Goal: Task Accomplishment & Management: Use online tool/utility

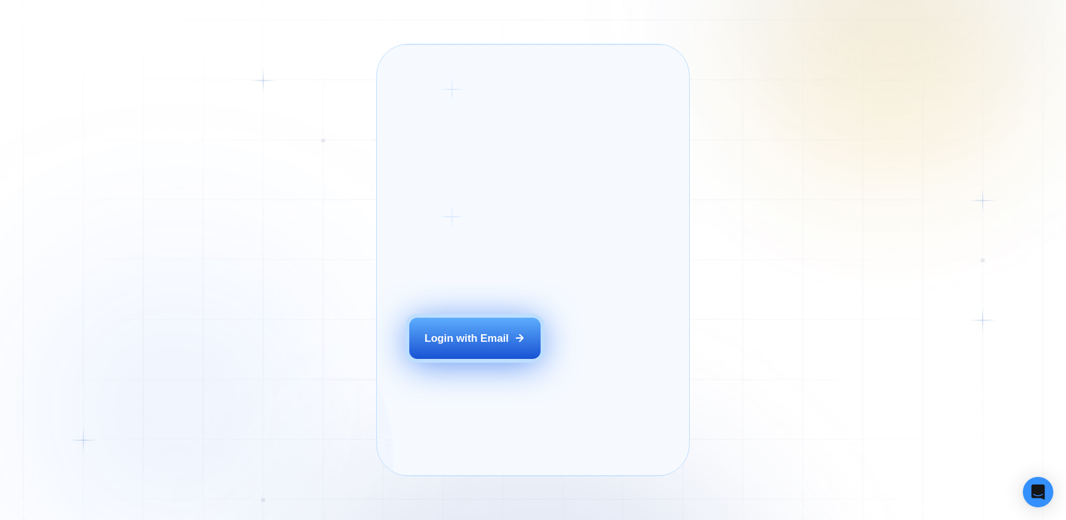
click at [442, 346] on div "Login with Email" at bounding box center [466, 338] width 84 height 15
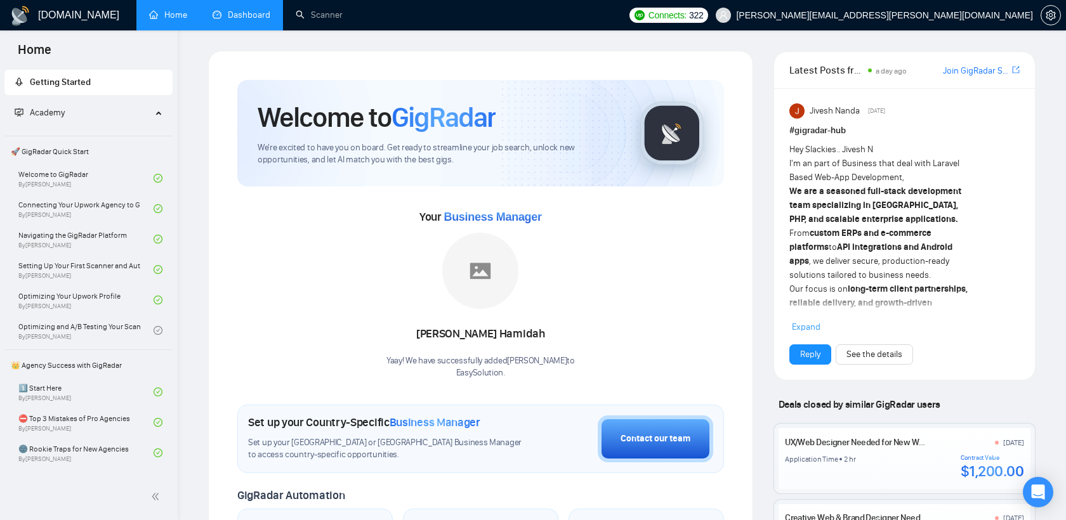
click at [246, 13] on link "Dashboard" at bounding box center [241, 15] width 58 height 11
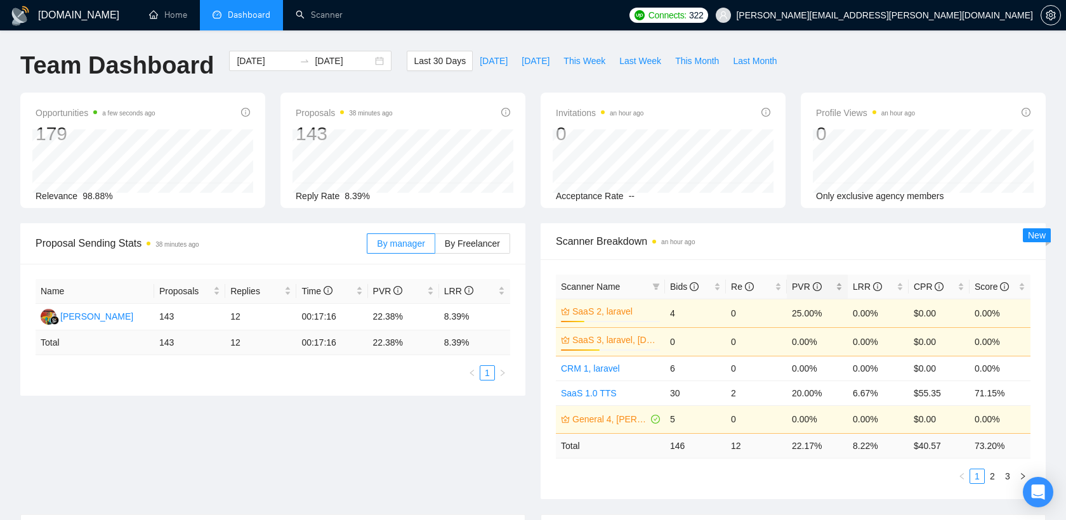
click at [804, 292] on span "PVR" at bounding box center [812, 287] width 41 height 14
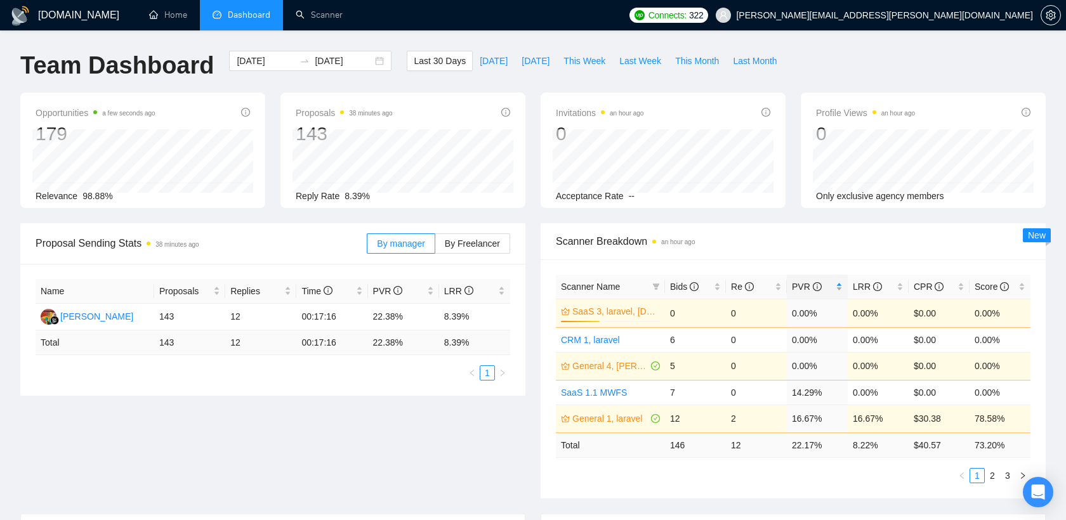
click at [804, 292] on span "PVR" at bounding box center [812, 287] width 41 height 14
click at [304, 15] on link "Scanner" at bounding box center [319, 15] width 47 height 11
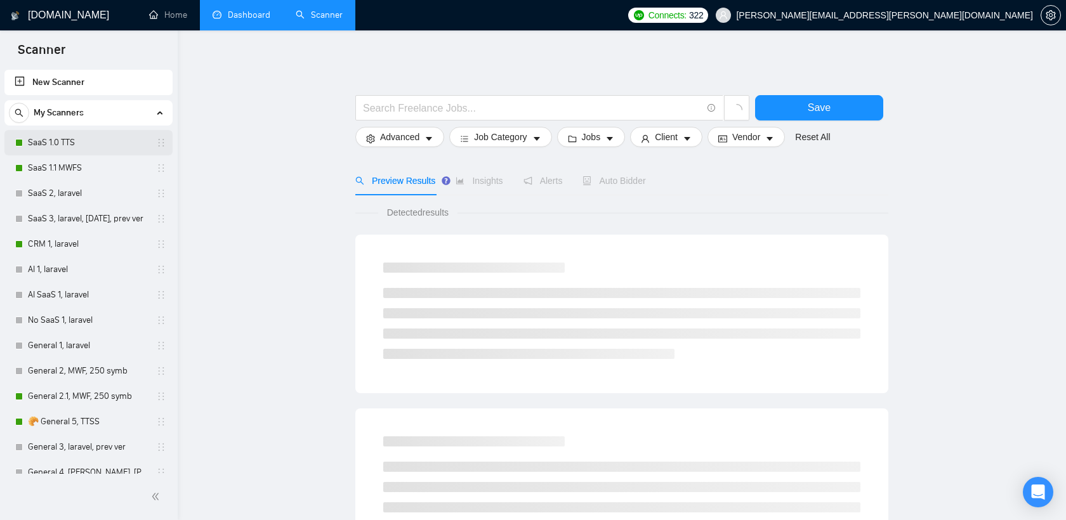
click at [80, 147] on link "SaaS 1.0 TTS" at bounding box center [88, 142] width 121 height 25
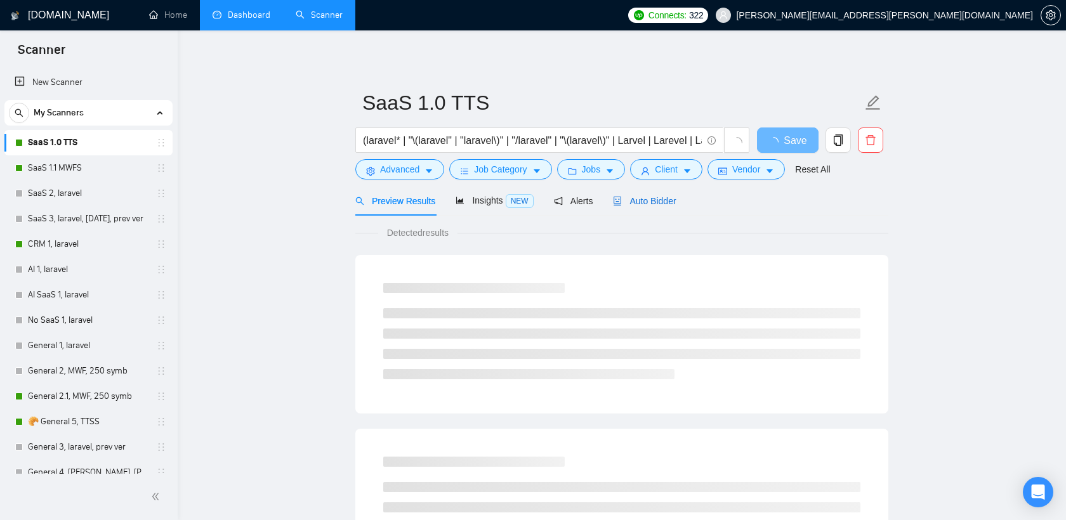
click at [641, 199] on span "Auto Bidder" at bounding box center [644, 201] width 63 height 10
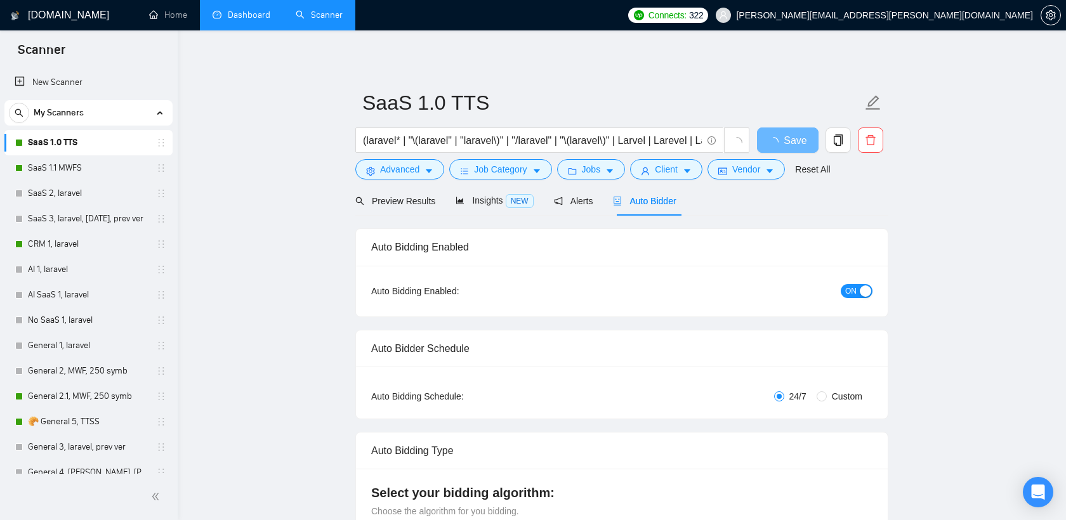
radio input "false"
radio input "true"
checkbox input "true"
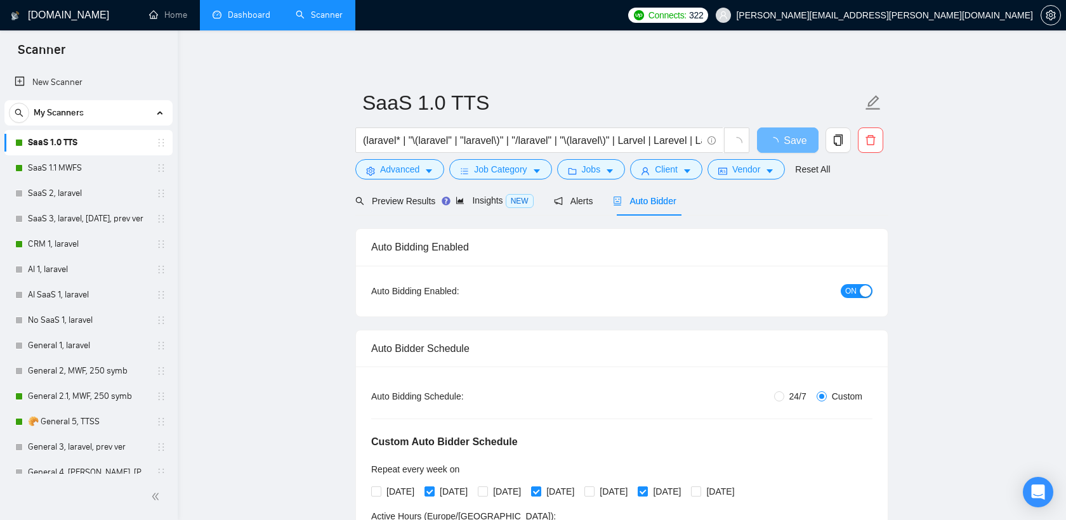
click at [862, 292] on div "button" at bounding box center [864, 290] width 11 height 11
click at [798, 140] on span "Save" at bounding box center [787, 141] width 23 height 16
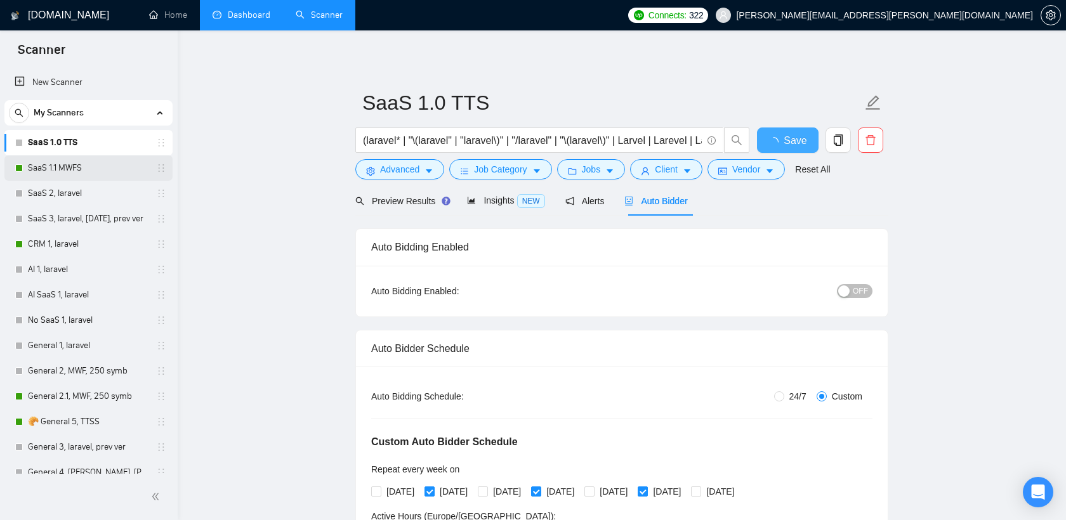
checkbox input "true"
click at [87, 163] on link "SaaS 1.1 MWFS" at bounding box center [88, 167] width 121 height 25
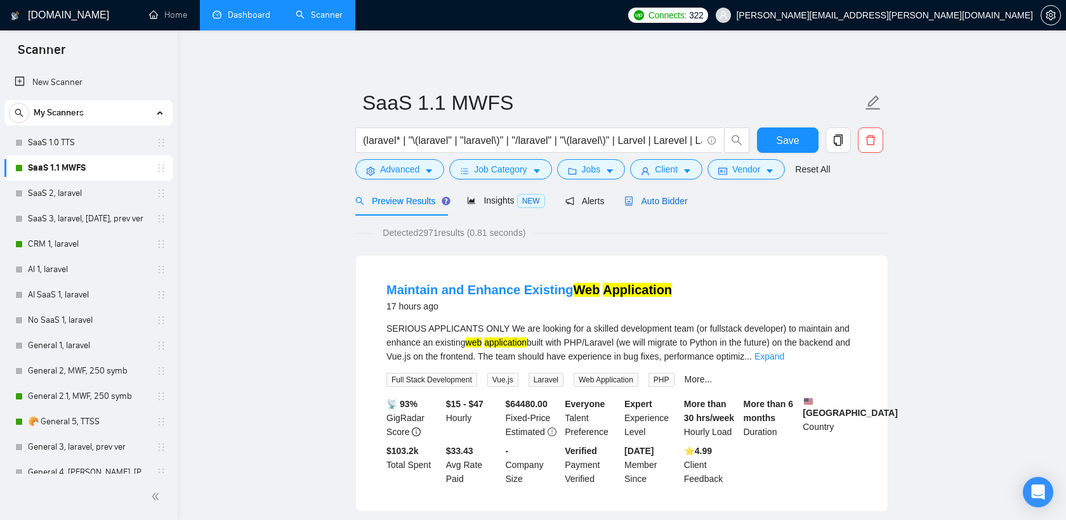
click at [667, 199] on span "Auto Bidder" at bounding box center [655, 201] width 63 height 10
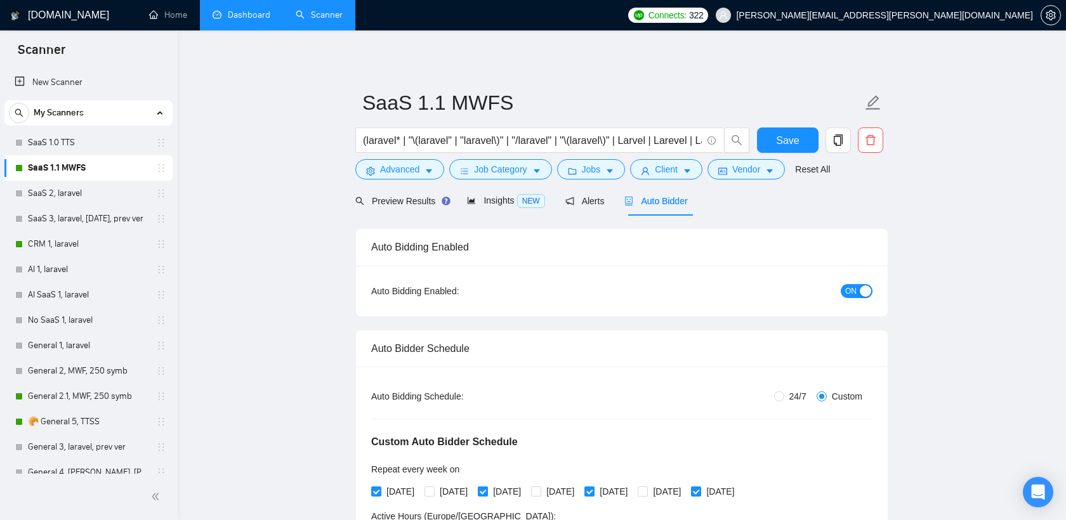
radio input "false"
radio input "true"
checkbox input "true"
click at [857, 292] on button "ON" at bounding box center [856, 291] width 32 height 14
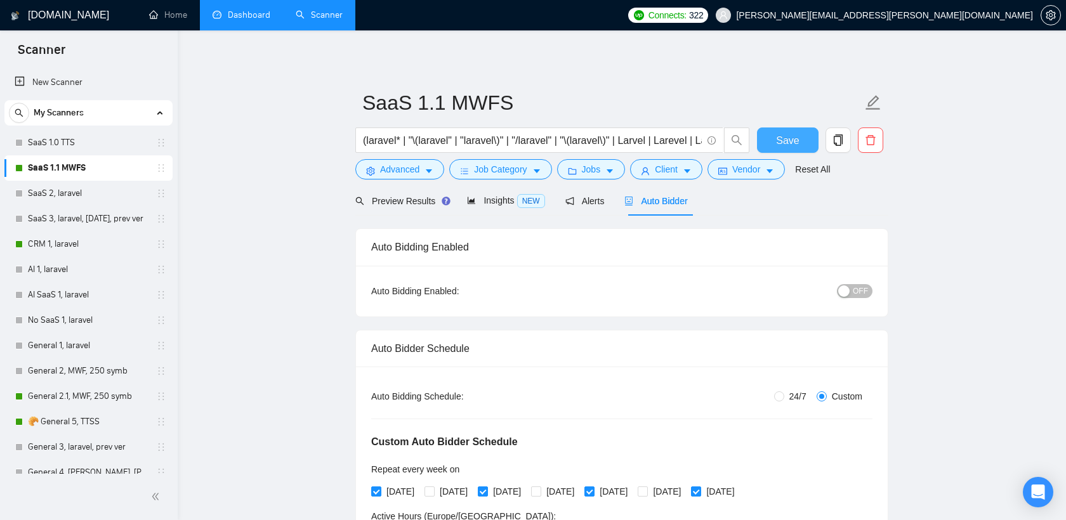
click at [776, 138] on span "Save" at bounding box center [787, 141] width 23 height 16
checkbox input "true"
click at [86, 244] on link "CRM 1, laravel" at bounding box center [88, 243] width 121 height 25
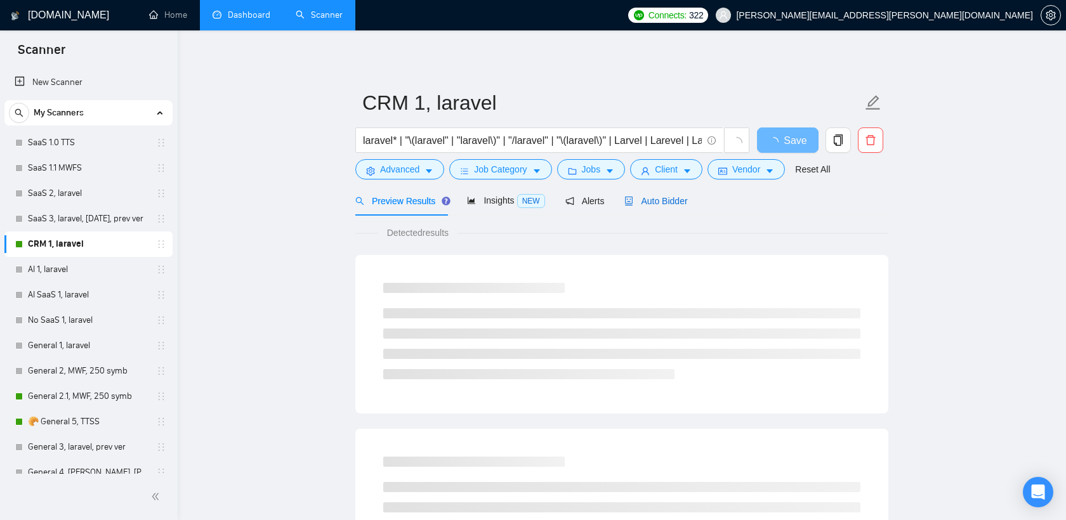
click at [679, 204] on span "Auto Bidder" at bounding box center [655, 201] width 63 height 10
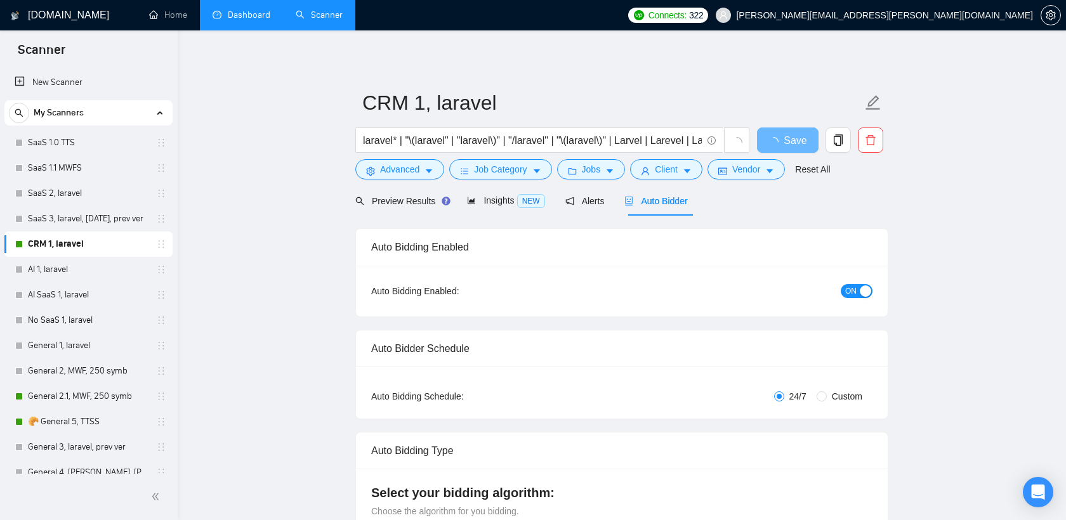
checkbox input "true"
click at [857, 287] on button "ON" at bounding box center [856, 291] width 32 height 14
click at [790, 137] on span "Save" at bounding box center [787, 141] width 23 height 16
checkbox input "true"
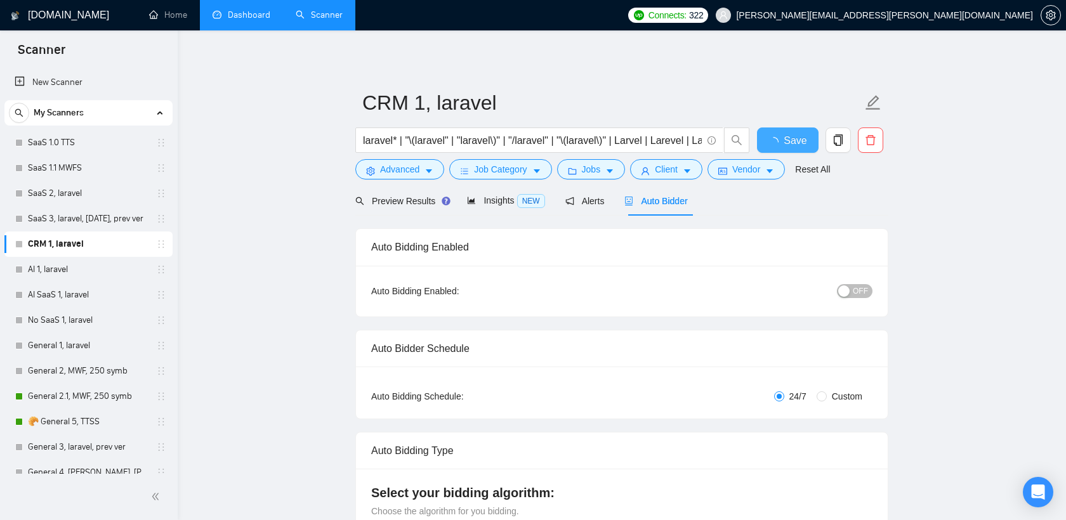
checkbox input "true"
click at [88, 399] on link "General 2.1, MWF, 250 symb" at bounding box center [88, 396] width 121 height 25
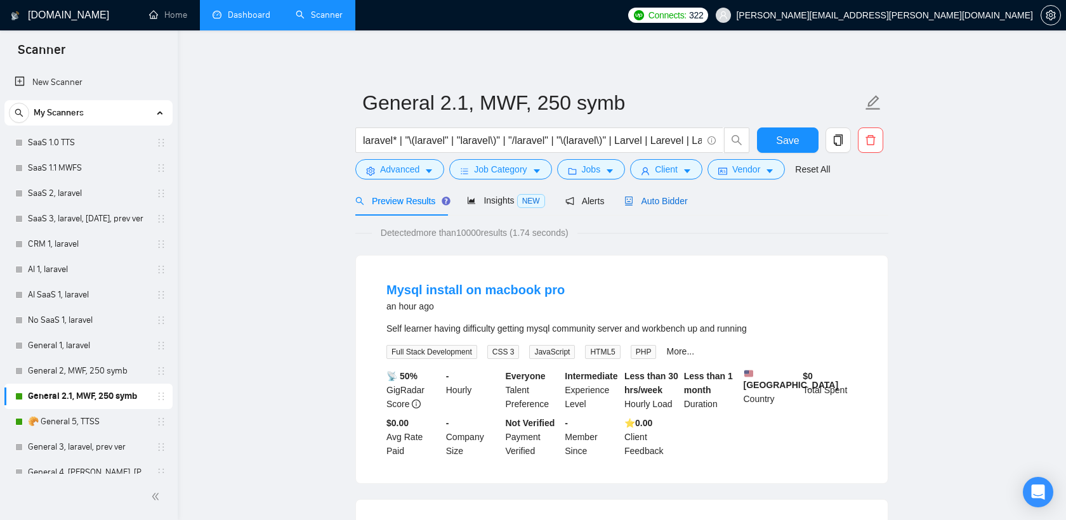
click at [653, 199] on span "Auto Bidder" at bounding box center [655, 201] width 63 height 10
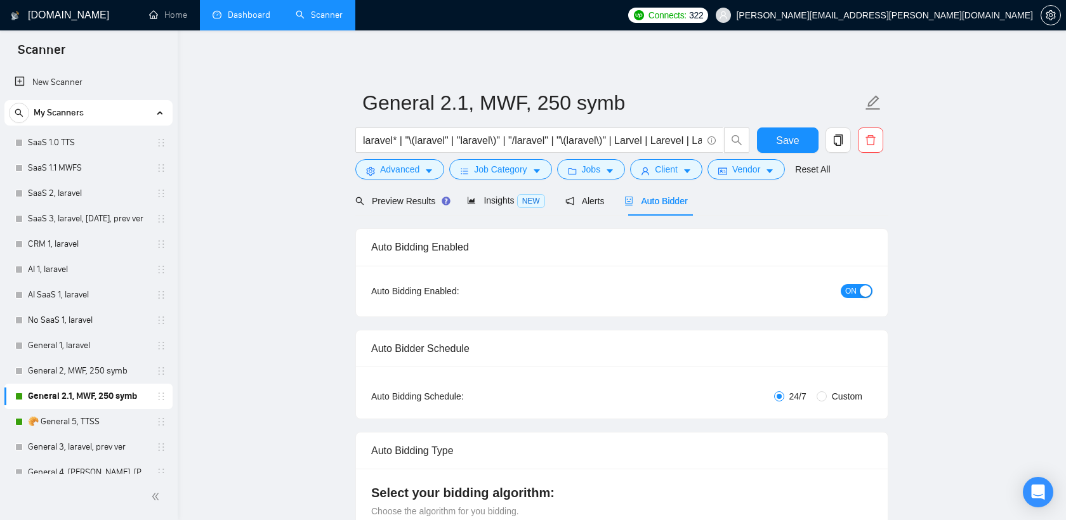
radio input "false"
radio input "true"
checkbox input "true"
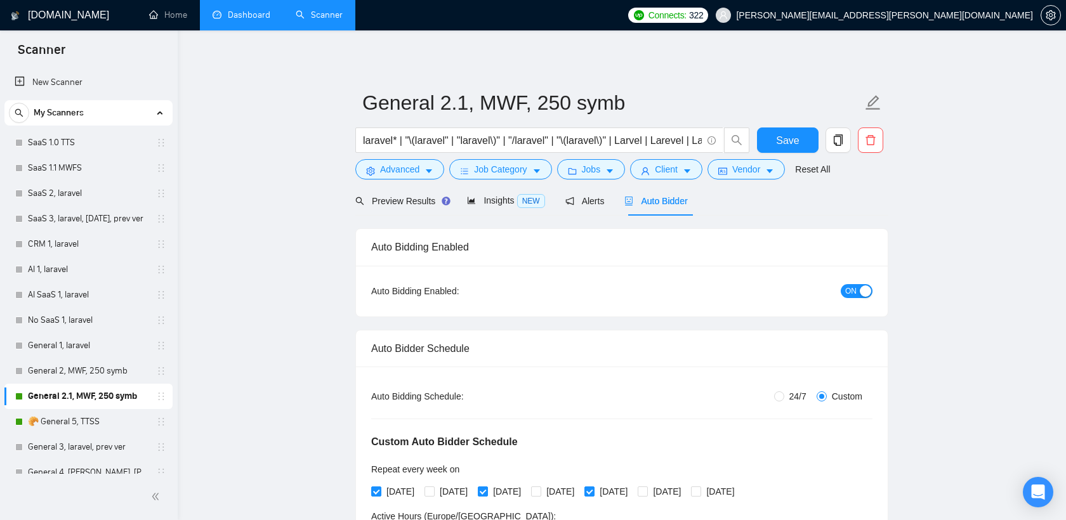
click at [859, 292] on div "button" at bounding box center [864, 290] width 11 height 11
click at [795, 143] on span "Save" at bounding box center [787, 141] width 23 height 16
checkbox input "true"
click at [78, 421] on link "🥐 General 5, TTSS" at bounding box center [88, 421] width 121 height 25
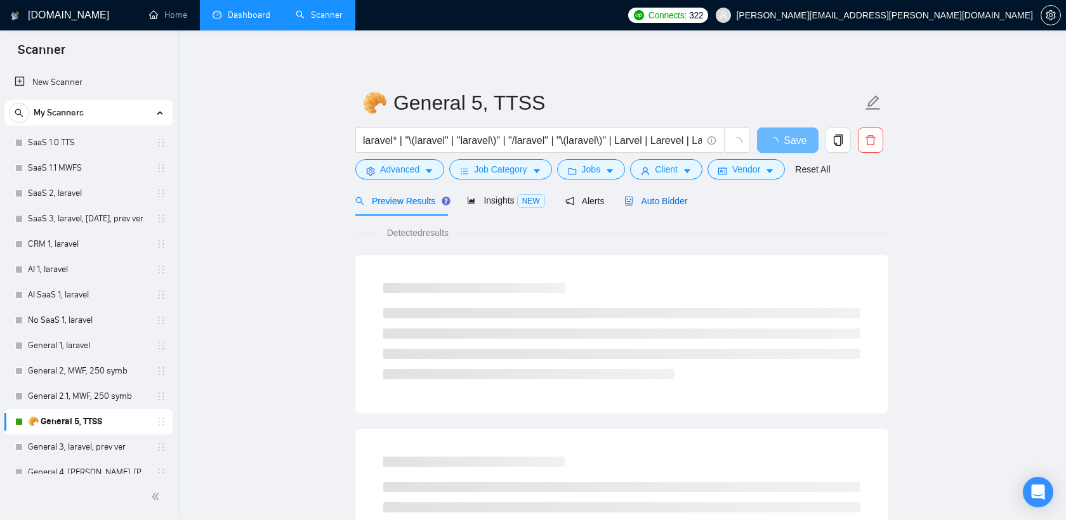
click at [684, 200] on span "Auto Bidder" at bounding box center [655, 201] width 63 height 10
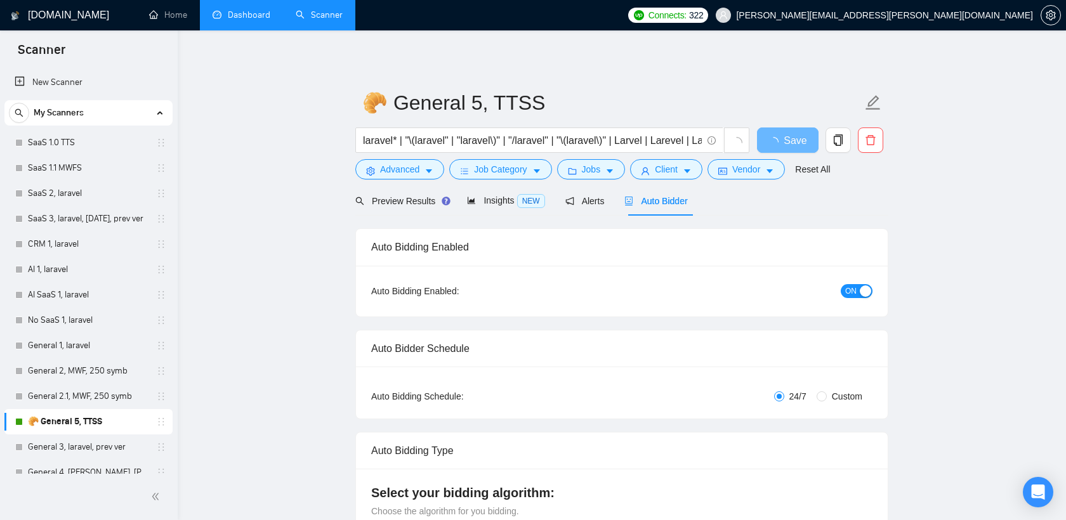
radio input "false"
radio input "true"
checkbox input "true"
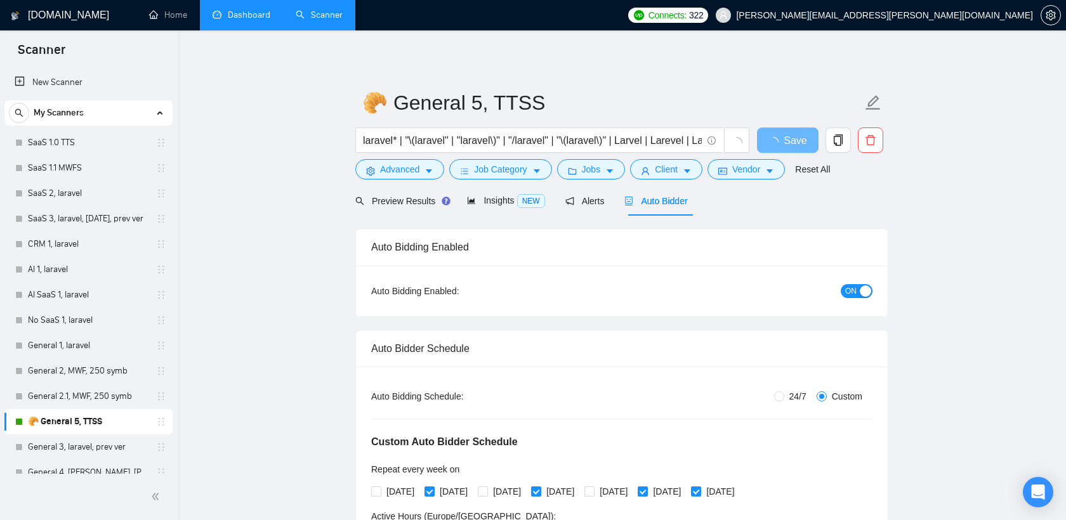
click at [857, 287] on button "ON" at bounding box center [856, 291] width 32 height 14
click at [790, 140] on span "Save" at bounding box center [787, 141] width 23 height 16
checkbox input "true"
